Goal: Transaction & Acquisition: Purchase product/service

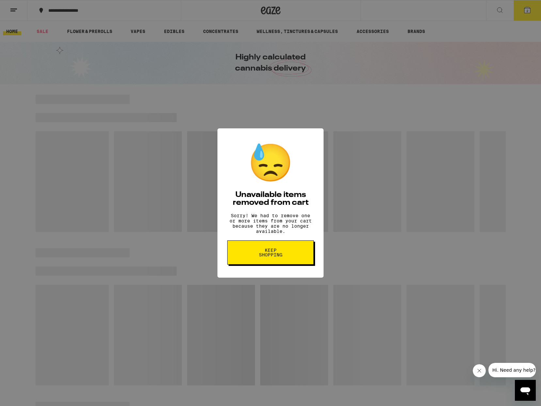
scroll to position [0, 0]
click at [277, 254] on span "Keep Shopping" at bounding box center [271, 252] width 34 height 9
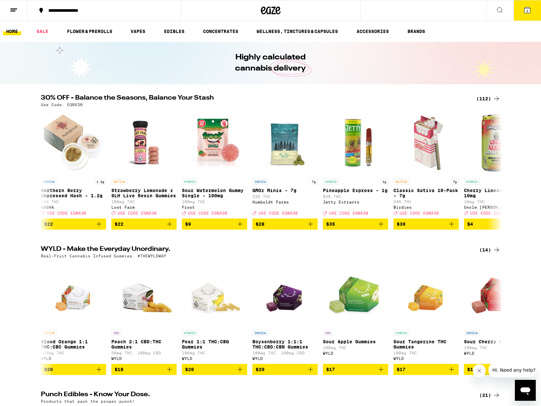
drag, startPoint x: 529, startPoint y: 9, endPoint x: 531, endPoint y: 12, distance: 3.4
click at [529, 9] on icon at bounding box center [528, 10] width 6 height 6
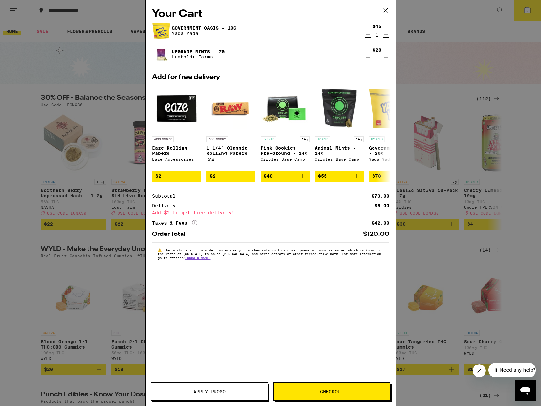
click at [367, 58] on icon "Decrement" at bounding box center [368, 58] width 6 height 8
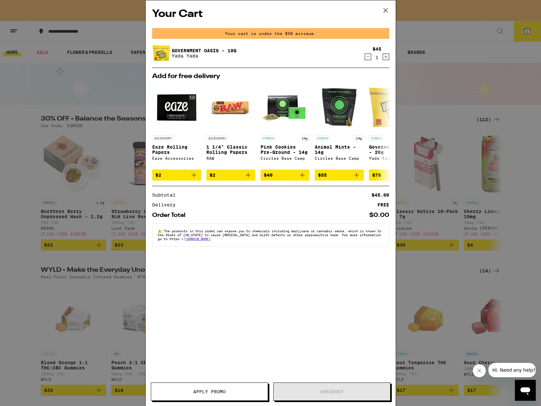
click at [369, 57] on icon "Decrement" at bounding box center [368, 57] width 6 height 8
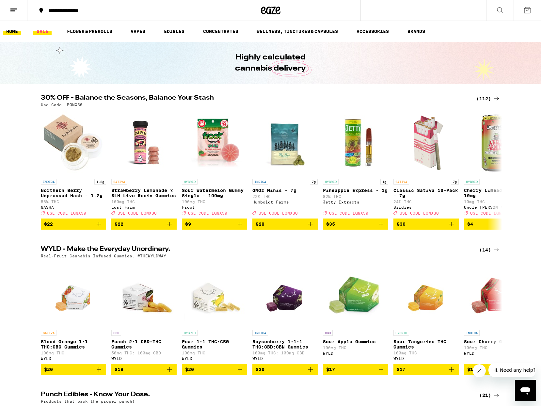
click at [46, 32] on link "SALE" at bounding box center [42, 31] width 18 height 8
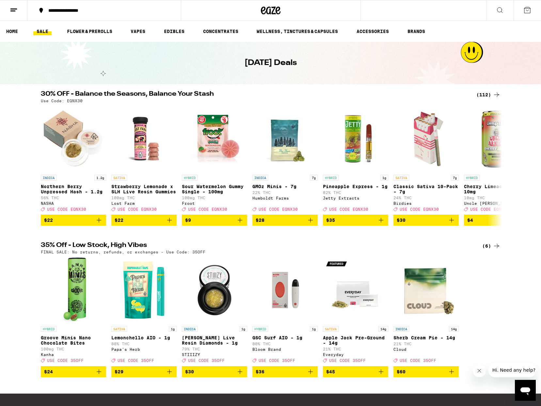
click at [485, 95] on div "(112)" at bounding box center [489, 95] width 24 height 8
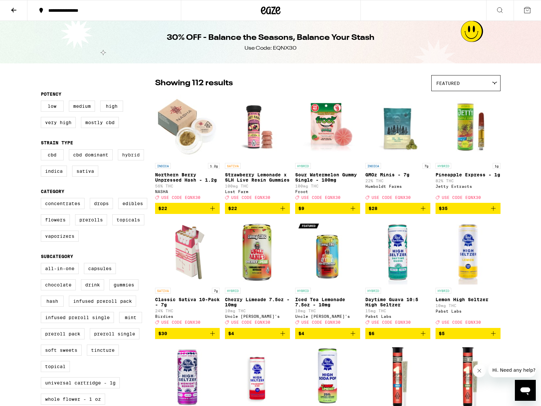
click at [129, 158] on label "Hybrid" at bounding box center [131, 154] width 26 height 11
click at [42, 151] on input "Hybrid" at bounding box center [42, 150] width 0 height 0
checkbox input "true"
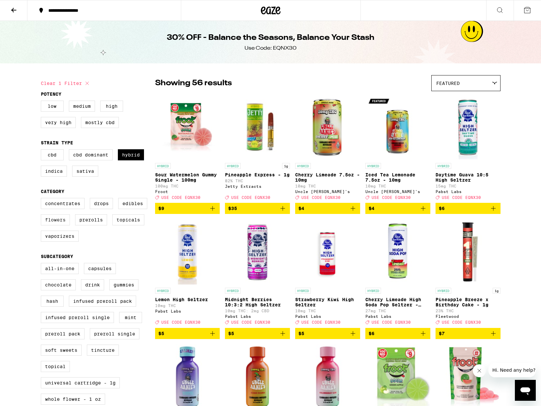
click at [64, 225] on label "Flowers" at bounding box center [55, 219] width 29 height 11
click at [42, 199] on input "Flowers" at bounding box center [42, 199] width 0 height 0
checkbox input "true"
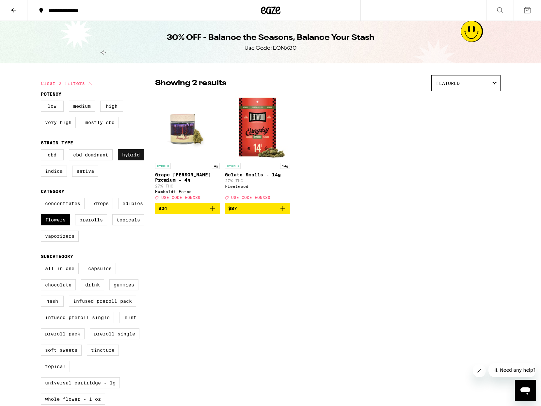
click at [137, 157] on label "Hybrid" at bounding box center [131, 154] width 26 height 11
click at [42, 151] on input "Hybrid" at bounding box center [42, 150] width 0 height 0
checkbox input "false"
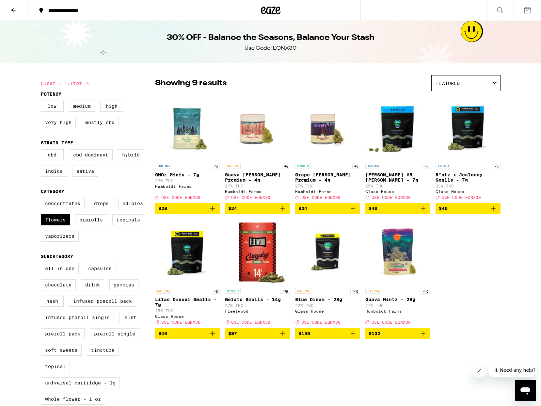
click at [214, 212] on icon "Add to bag" at bounding box center [213, 208] width 8 height 8
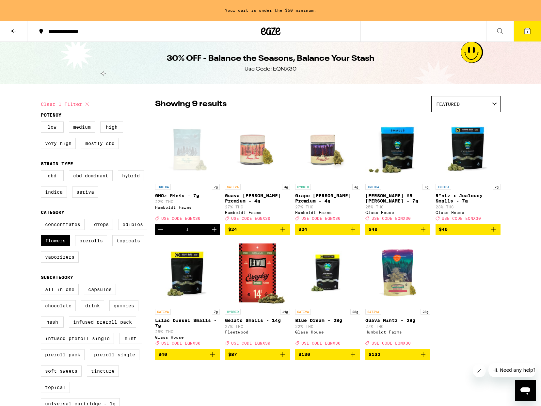
click at [284, 232] on icon "Add to bag" at bounding box center [283, 229] width 5 height 5
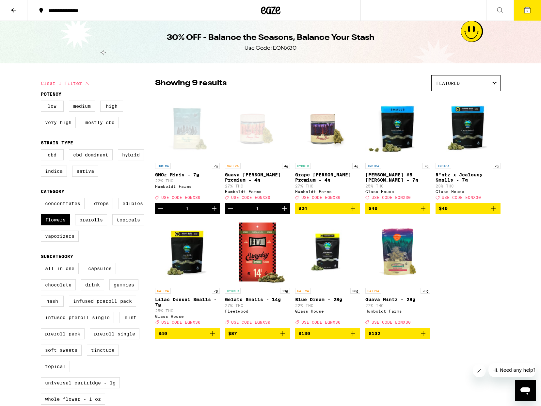
click at [354, 212] on icon "Add to bag" at bounding box center [353, 208] width 8 height 8
drag, startPoint x: 273, startPoint y: 48, endPoint x: 299, endPoint y: 47, distance: 25.8
click at [299, 47] on div "30% OFF - Balance the Seasons, Balance Your Stash Use Code: EQNX30" at bounding box center [270, 42] width 251 height 42
copy div "EQNX30"
click at [527, 10] on span "3" at bounding box center [528, 11] width 2 height 4
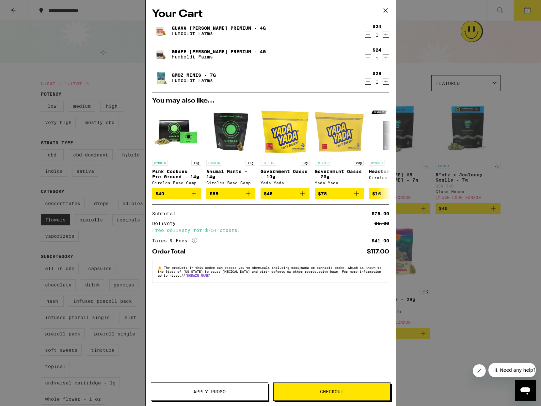
click at [215, 388] on button "Apply Promo" at bounding box center [209, 391] width 117 height 18
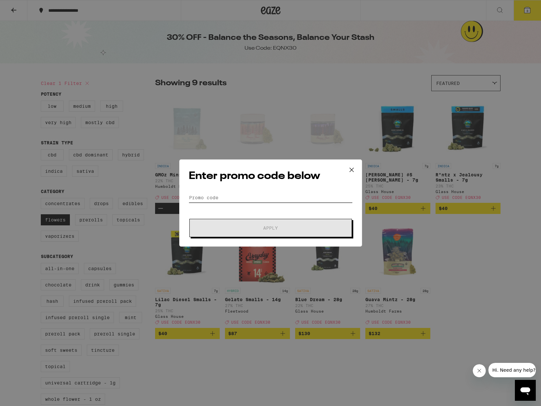
click at [215, 200] on input "Promo Code" at bounding box center [271, 198] width 164 height 10
paste input "EQNX30"
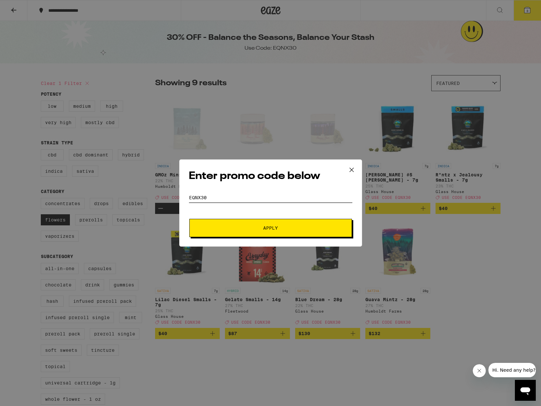
type input "EQNX30"
click at [264, 228] on span "Apply" at bounding box center [270, 228] width 15 height 5
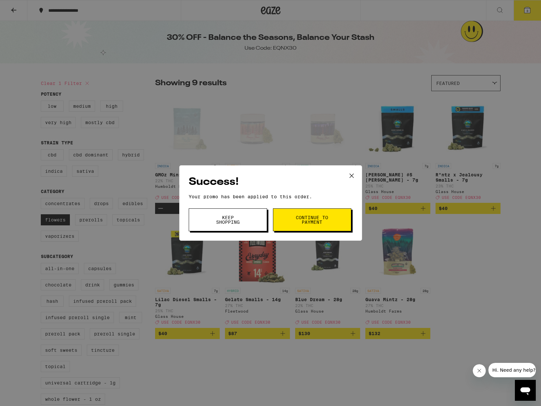
click at [291, 218] on button "Continue to payment" at bounding box center [312, 219] width 78 height 23
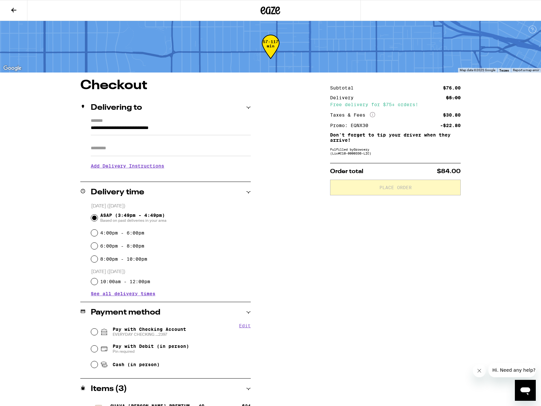
click at [94, 332] on input "Pay with Checking Account EVERYDAY CHECKING ...2397" at bounding box center [94, 332] width 7 height 7
radio input "true"
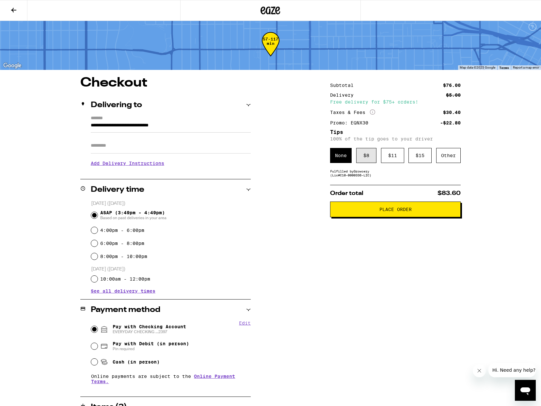
scroll to position [3, 1]
click at [367, 158] on div "$ 8" at bounding box center [366, 155] width 20 height 15
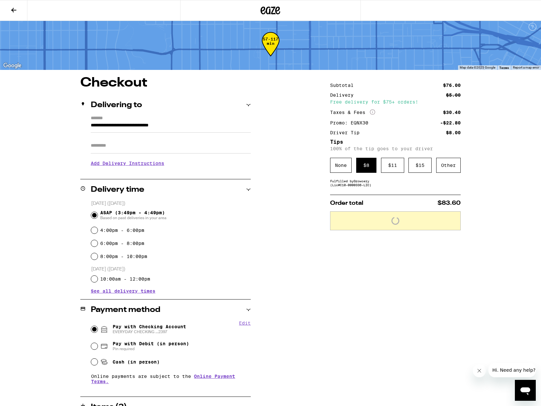
scroll to position [3, 0]
click at [398, 221] on span "Place Order" at bounding box center [396, 219] width 32 height 5
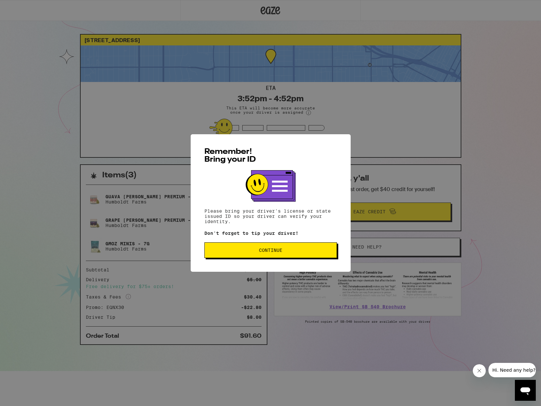
click at [280, 252] on span "Continue" at bounding box center [271, 250] width 24 height 5
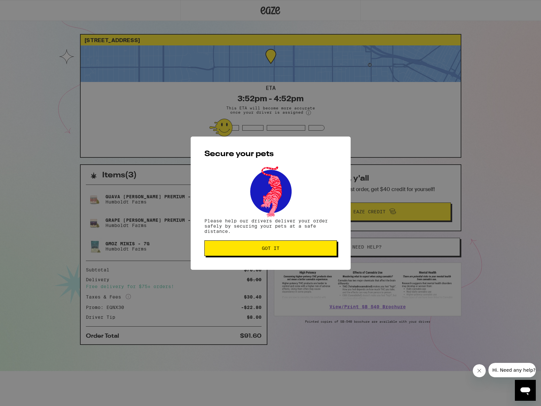
click at [232, 246] on button "Got it" at bounding box center [270, 248] width 133 height 16
